Goal: Task Accomplishment & Management: Manage account settings

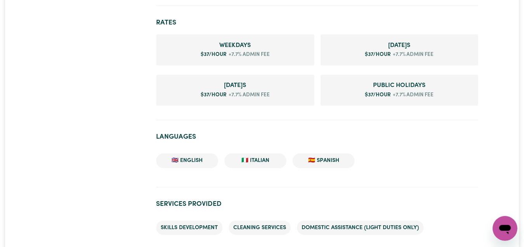
scroll to position [570, 0]
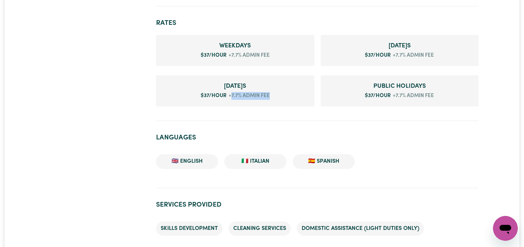
drag, startPoint x: 272, startPoint y: 95, endPoint x: 230, endPoint y: 94, distance: 42.7
click at [230, 94] on li "[DATE] s $ 37 /hour +7.7% admin fee" at bounding box center [235, 90] width 158 height 31
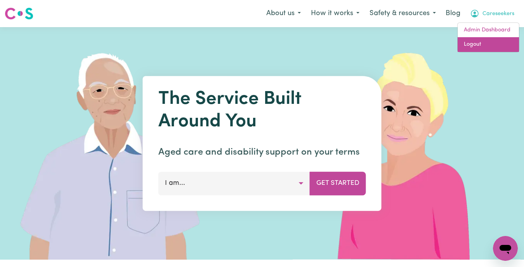
click at [489, 43] on link "Logout" at bounding box center [487, 44] width 61 height 15
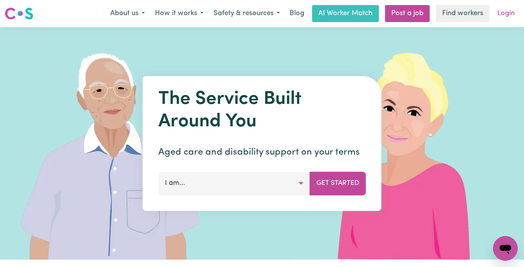
click at [504, 14] on link "Login" at bounding box center [505, 13] width 27 height 17
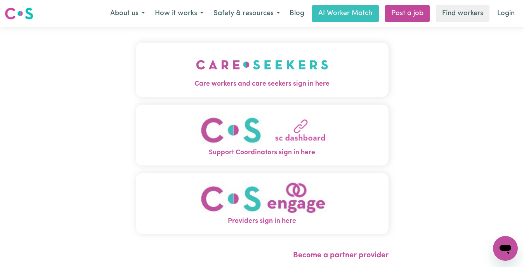
click at [160, 74] on button "Care workers and care seekers sign in here" at bounding box center [262, 70] width 253 height 54
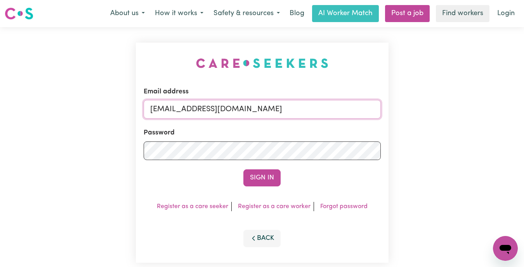
drag, startPoint x: 271, startPoint y: 108, endPoint x: 18, endPoint y: 104, distance: 253.3
click at [25, 106] on div "Email address admin@careseekers.com.au Password Sign In Register as a care seek…" at bounding box center [262, 152] width 524 height 251
type input "florenzkeirtcuizon+client@gmail.com"
click at [65, 154] on div "Email address florenzkeirtcuizon+client@gmail.com Password Sign In Register as …" at bounding box center [262, 152] width 524 height 251
click at [243, 170] on button "Sign In" at bounding box center [261, 178] width 37 height 17
